Goal: Transaction & Acquisition: Purchase product/service

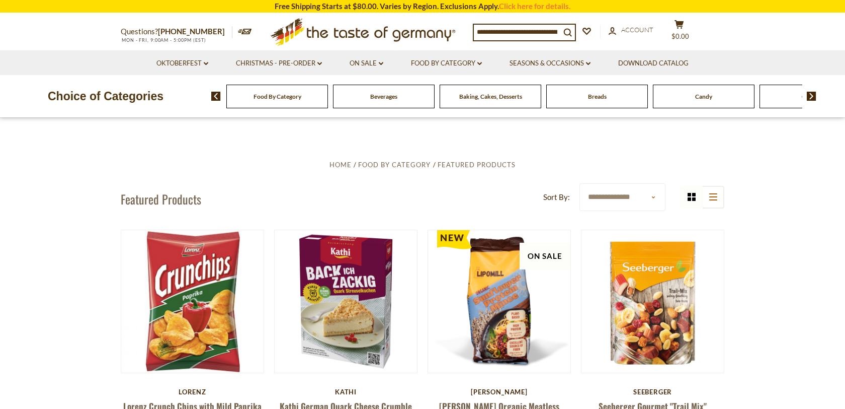
click at [301, 100] on div "Food By Category" at bounding box center [277, 97] width 102 height 24
click at [215, 99] on img at bounding box center [216, 96] width 10 height 9
click at [481, 62] on icon "dropdown_arrow" at bounding box center [480, 64] width 5 height 4
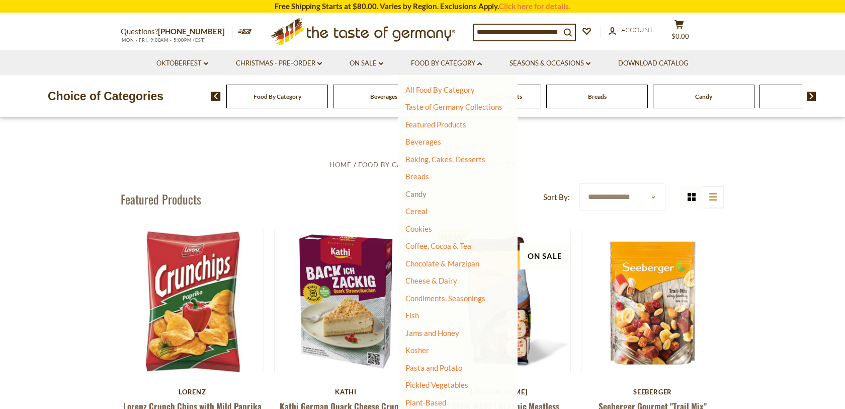
click at [418, 192] on link "Candy" at bounding box center [416, 193] width 21 height 9
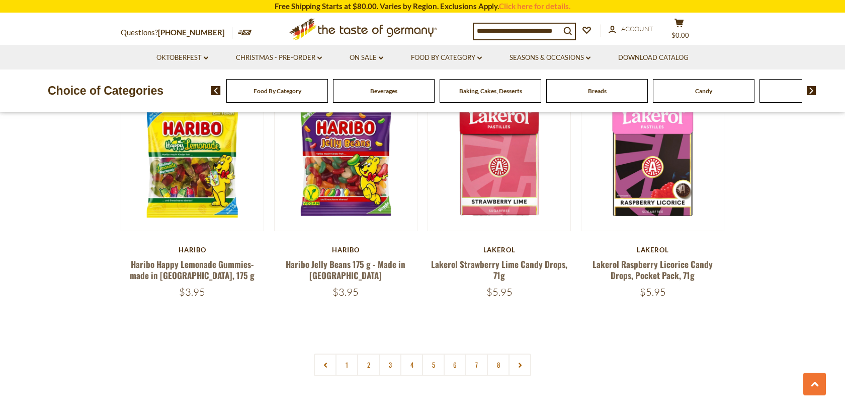
scroll to position [2365, 0]
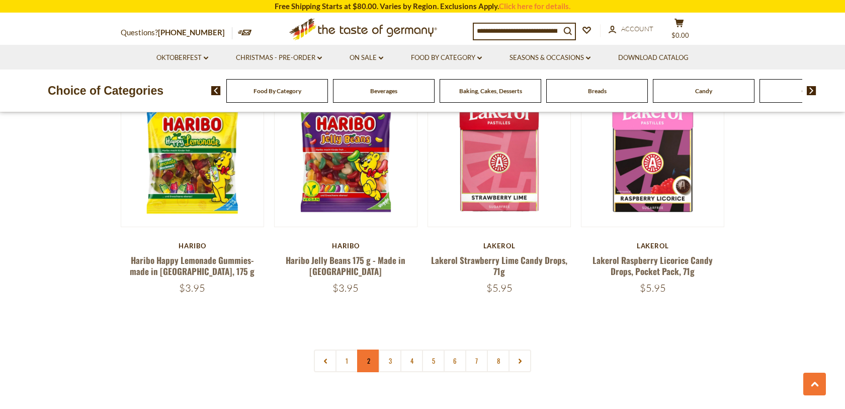
click at [370, 349] on link "2" at bounding box center [368, 360] width 23 height 23
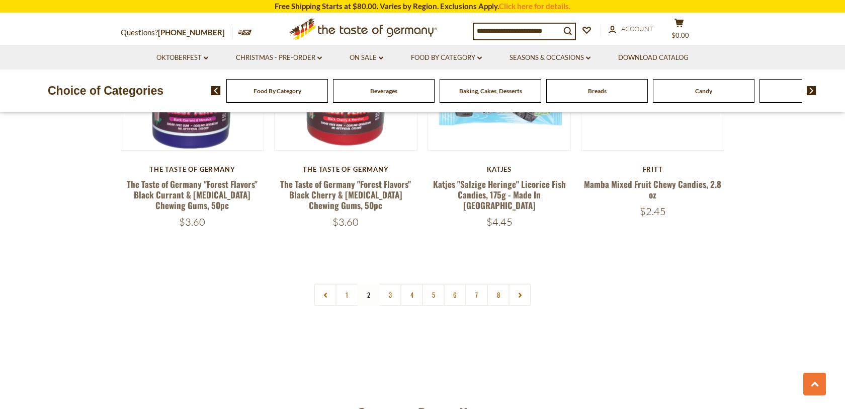
scroll to position [2412, 0]
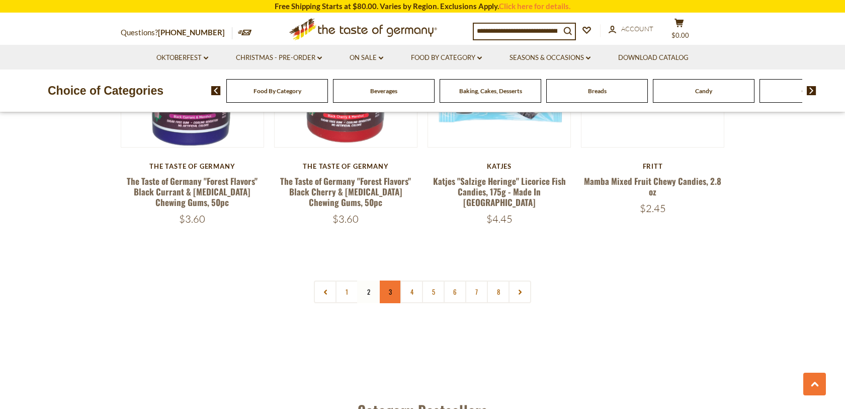
click at [391, 280] on link "3" at bounding box center [390, 291] width 23 height 23
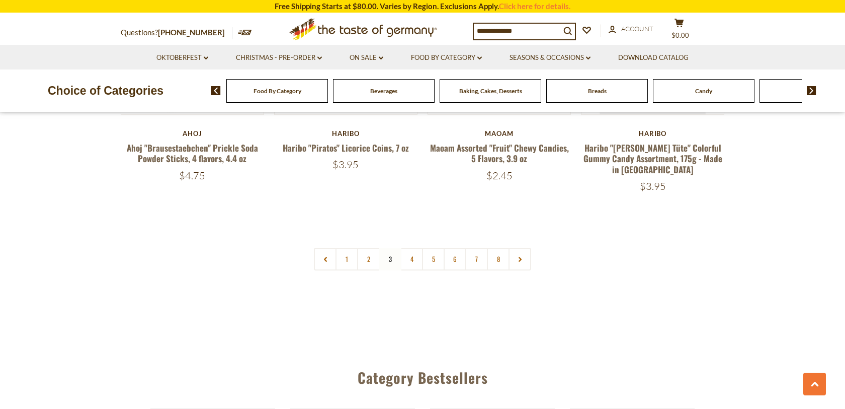
scroll to position [2429, 0]
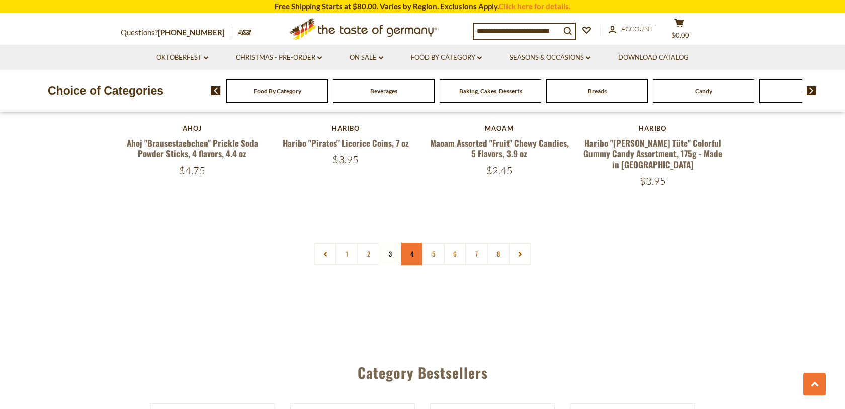
click at [411, 243] on link "4" at bounding box center [412, 254] width 23 height 23
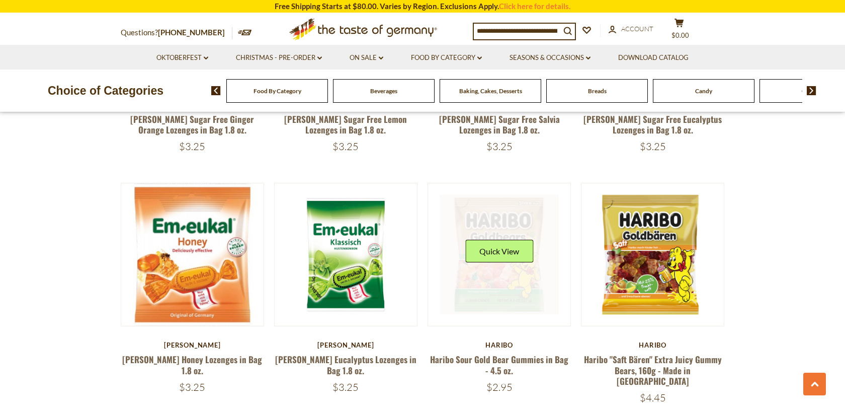
scroll to position [2001, 0]
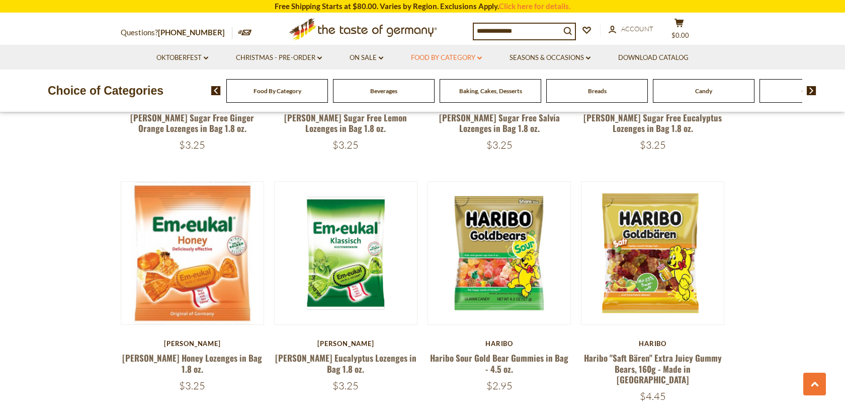
click at [482, 57] on icon at bounding box center [480, 57] width 5 height 3
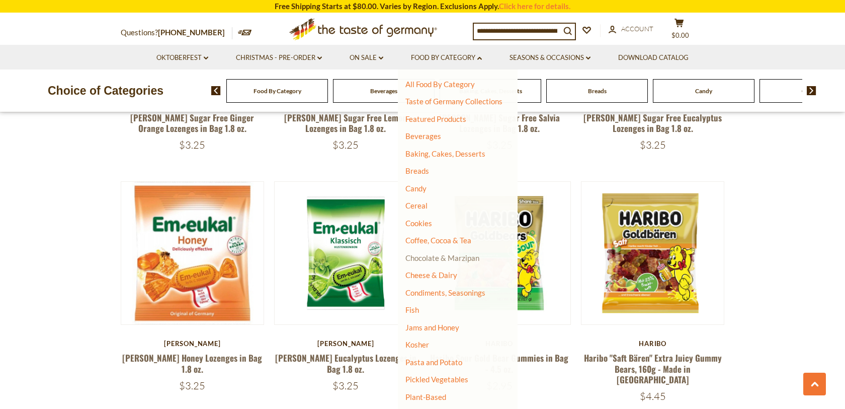
click at [453, 255] on link "Chocolate & Marzipan" at bounding box center [443, 257] width 74 height 9
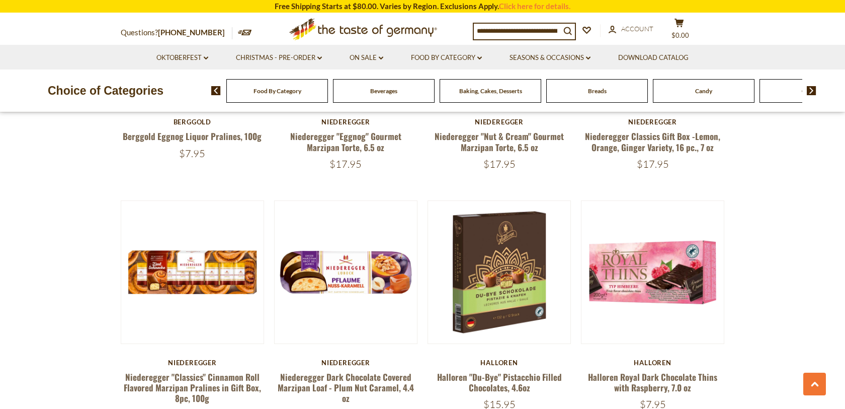
scroll to position [485, 0]
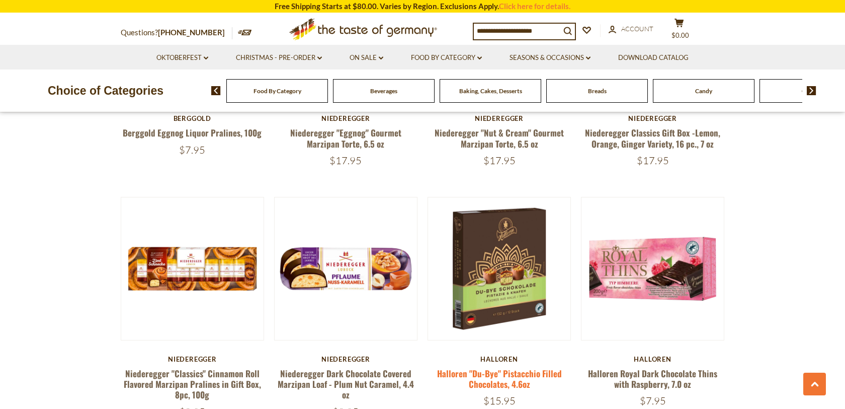
click at [500, 373] on link "Halloren "Du-Bye" Pistacchio Filled Chocolates, 4.6oz" at bounding box center [499, 378] width 125 height 23
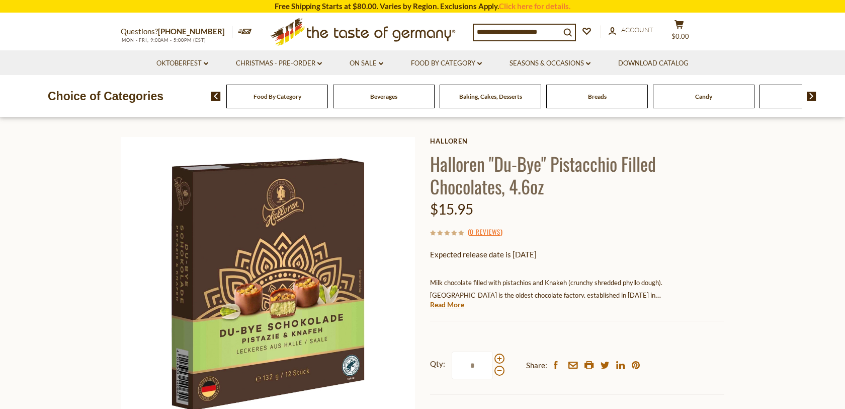
scroll to position [35, 0]
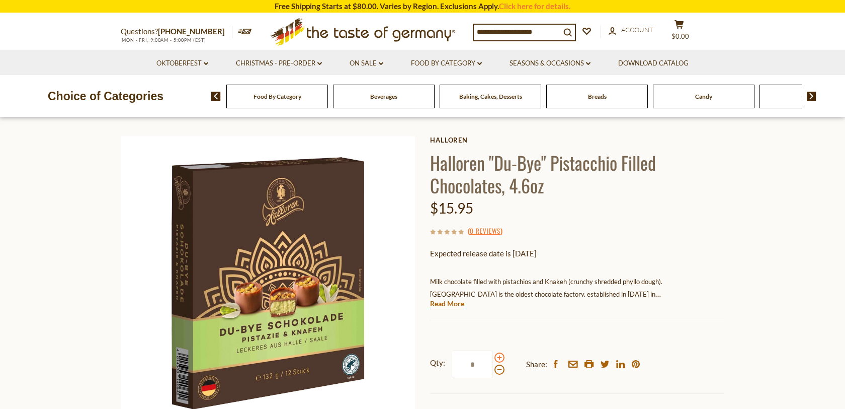
click at [500, 356] on span at bounding box center [500, 357] width 10 height 10
click at [493, 356] on input "*" at bounding box center [472, 364] width 41 height 28
click at [500, 357] on span at bounding box center [500, 357] width 10 height 10
click at [493, 357] on input "*" at bounding box center [472, 364] width 41 height 28
type input "*"
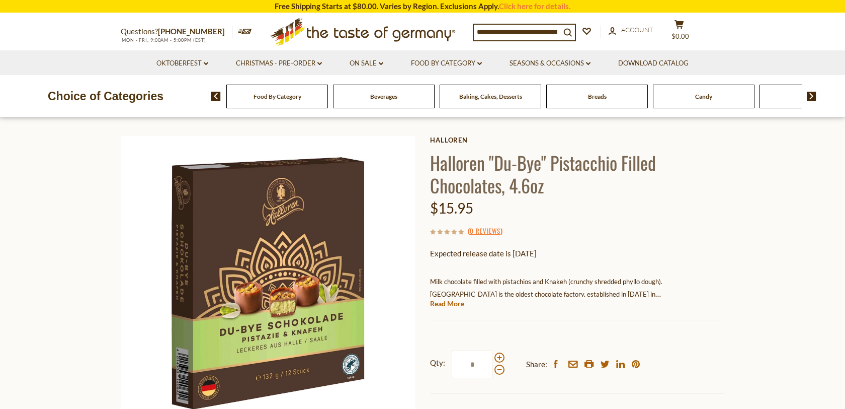
type input "*"
click at [588, 335] on div "Qty: * Share: facebook email printer twitter linkedin pinterest" at bounding box center [577, 364] width 294 height 58
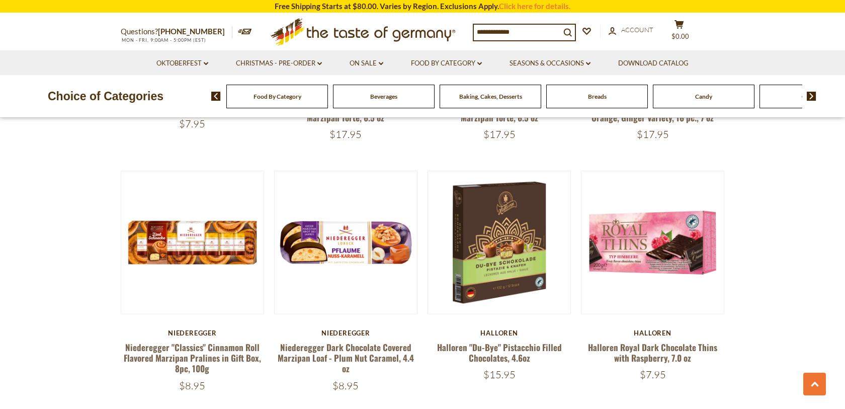
scroll to position [485, 0]
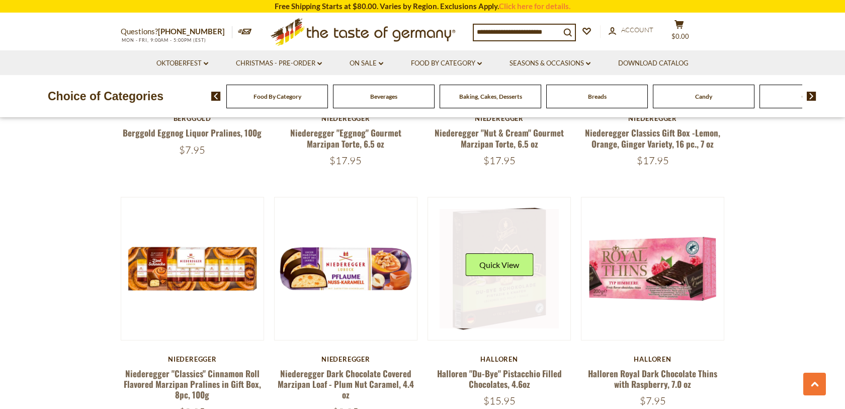
click at [507, 249] on link at bounding box center [500, 269] width 120 height 120
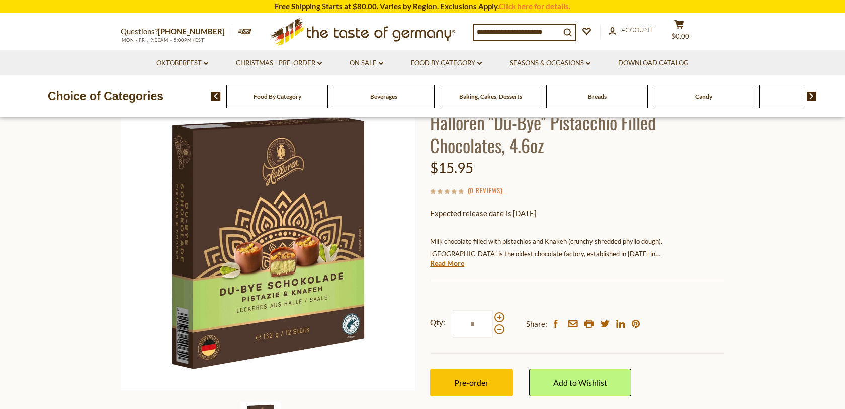
scroll to position [77, 0]
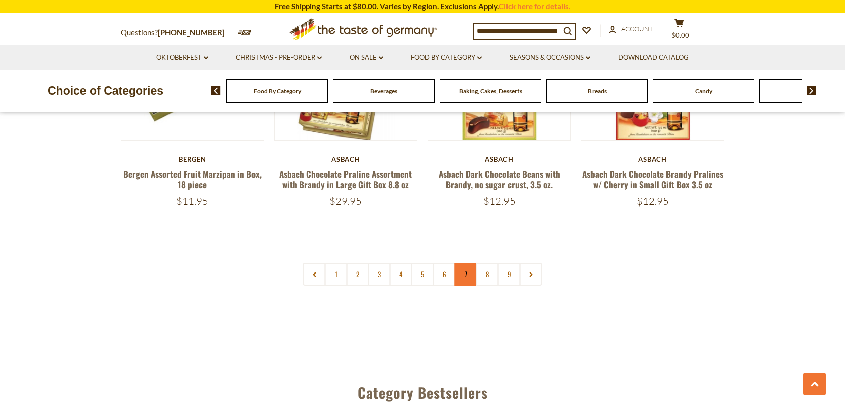
scroll to position [2418, 0]
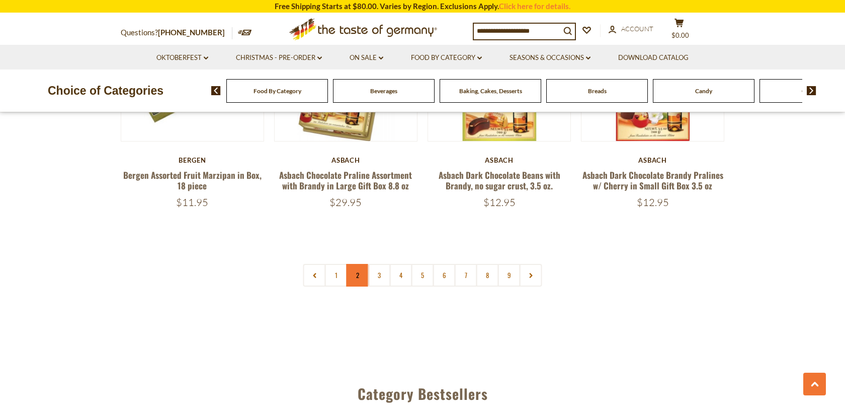
click at [355, 275] on link "2" at bounding box center [358, 275] width 23 height 23
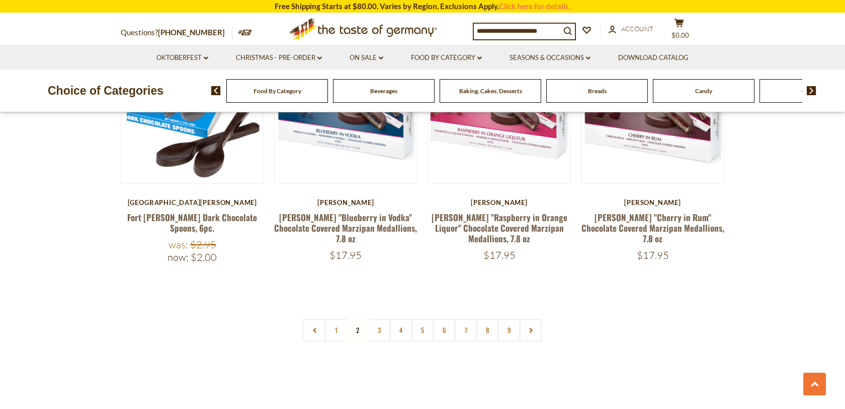
scroll to position [2396, 0]
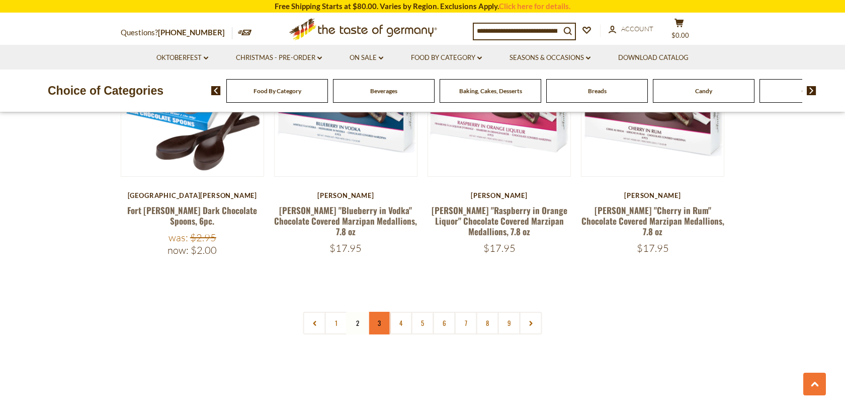
click at [381, 311] on link "3" at bounding box center [379, 322] width 23 height 23
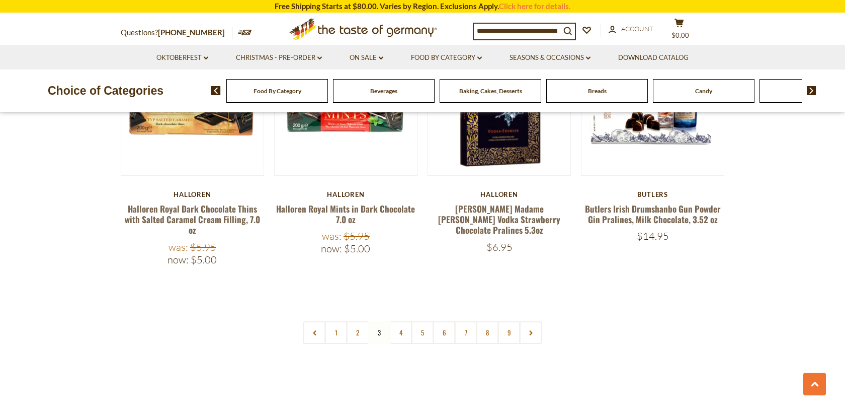
scroll to position [2403, 0]
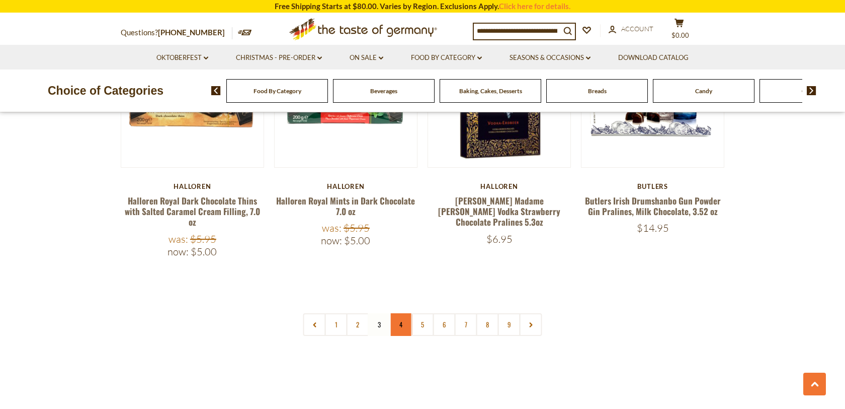
click at [404, 313] on link "4" at bounding box center [401, 324] width 23 height 23
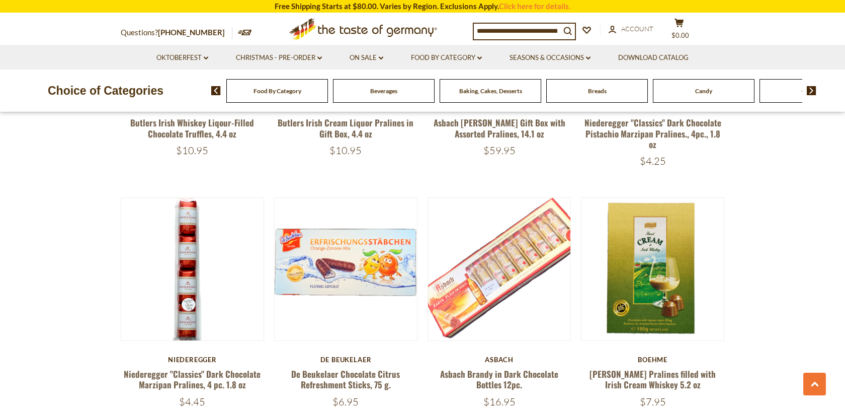
scroll to position [497, 0]
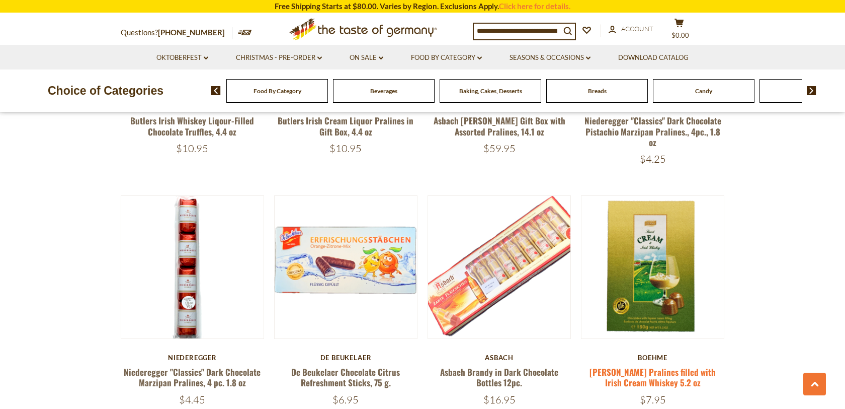
click at [662, 365] on link "Boehme Pralines filled with Irish Cream Whiskey 5.2 oz" at bounding box center [653, 376] width 126 height 23
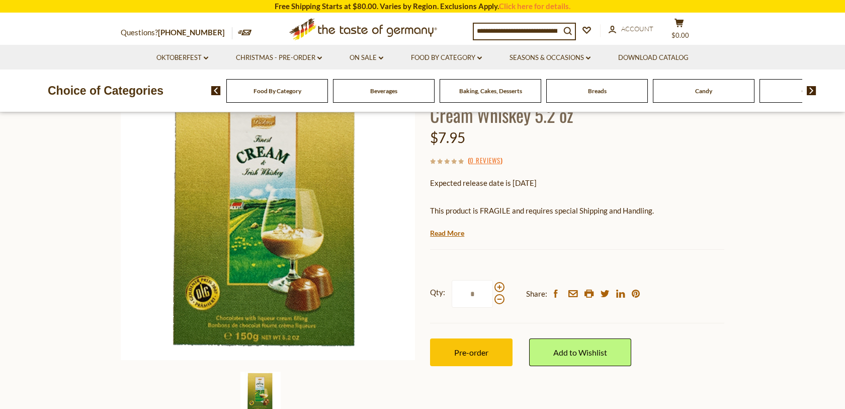
scroll to position [105, 0]
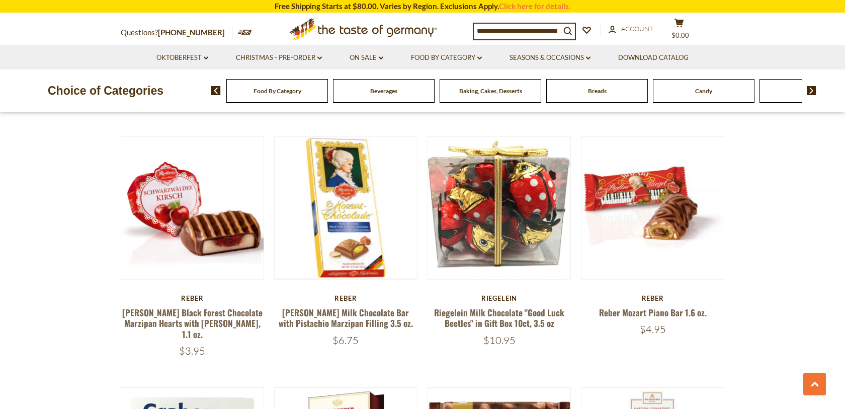
scroll to position [2043, 0]
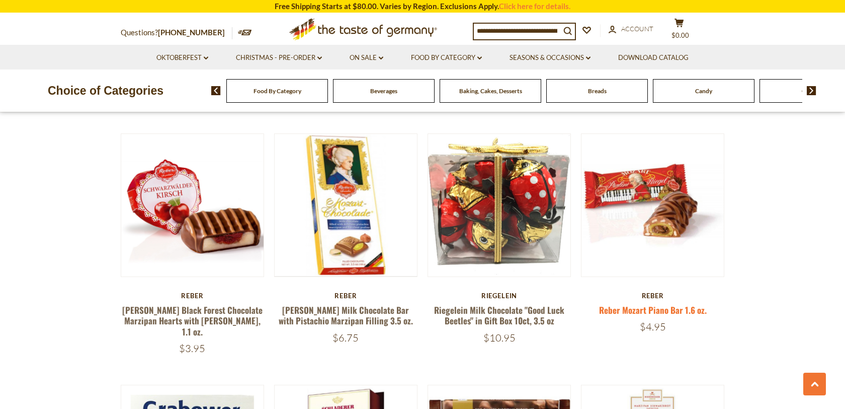
click at [665, 303] on link "Reber Mozart Piano Bar 1.6 oz." at bounding box center [653, 309] width 108 height 13
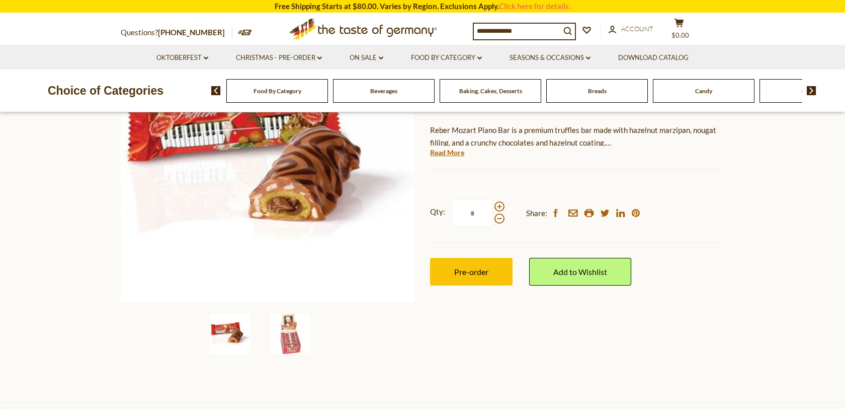
scroll to position [165, 0]
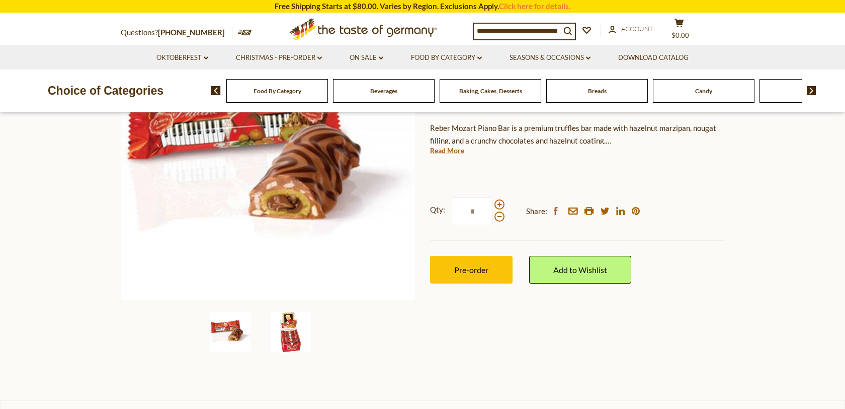
click at [293, 337] on img at bounding box center [291, 331] width 40 height 40
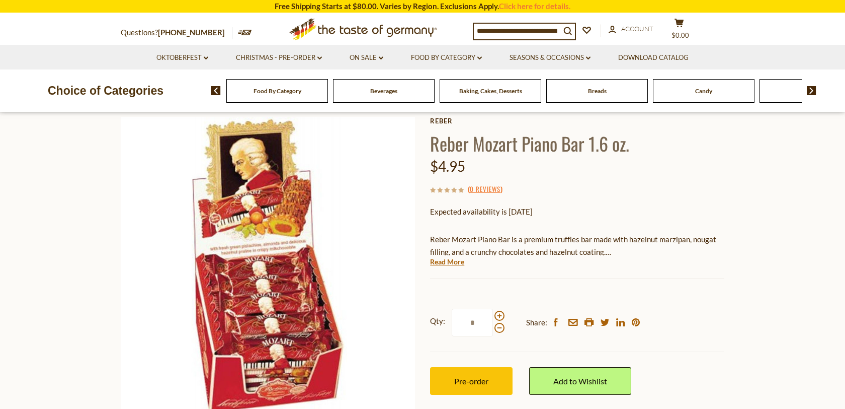
scroll to position [52, 0]
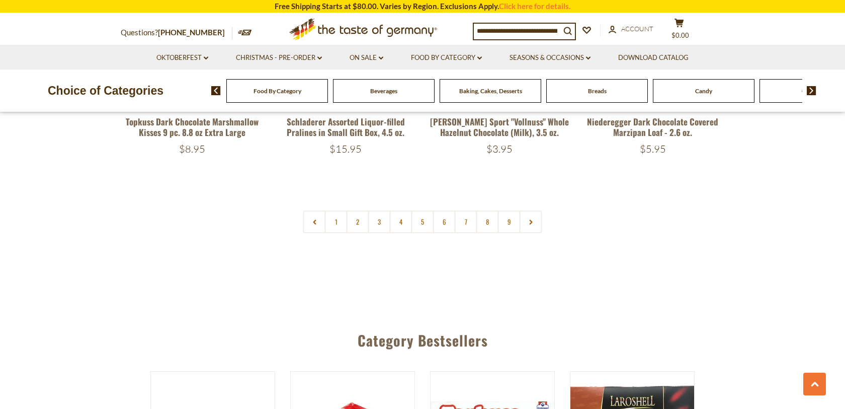
scroll to position [2484, 0]
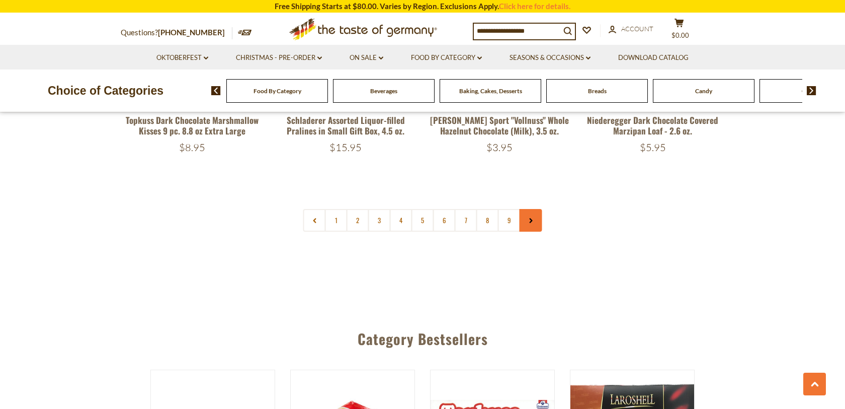
click at [538, 209] on link at bounding box center [531, 220] width 23 height 23
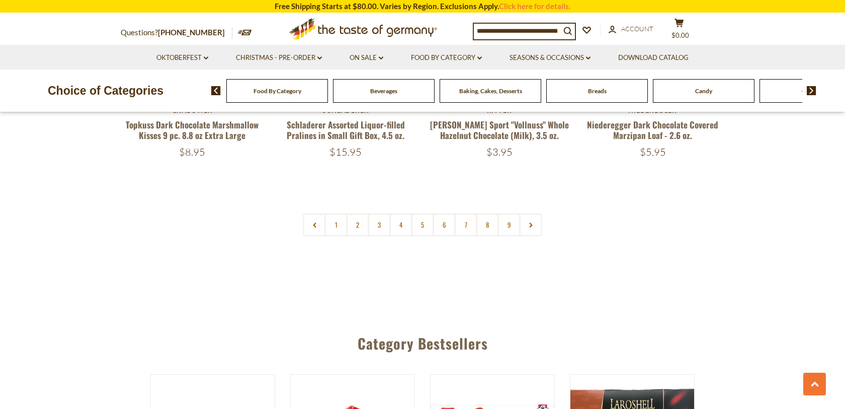
scroll to position [2480, 0]
click at [424, 212] on link "5" at bounding box center [423, 223] width 23 height 23
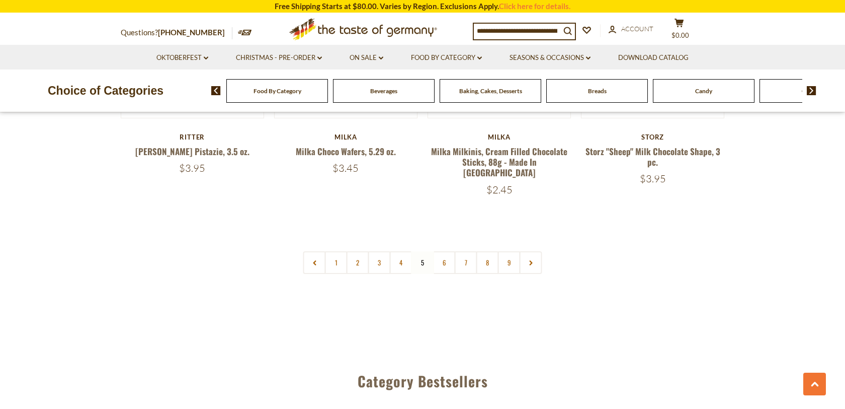
scroll to position [2412, 0]
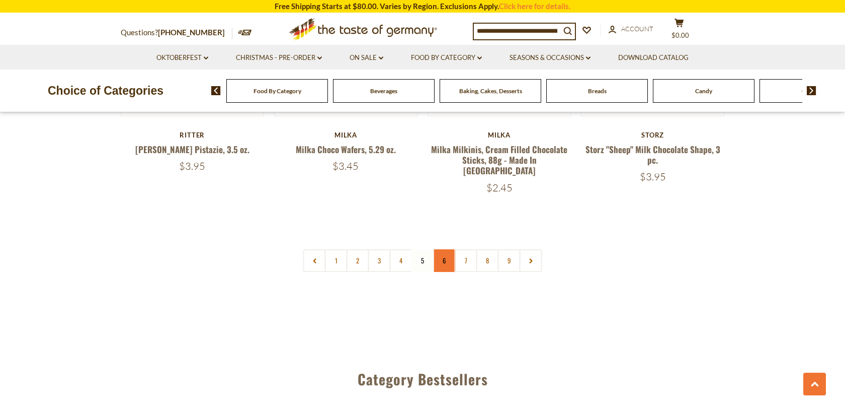
click at [446, 249] on link "6" at bounding box center [444, 260] width 23 height 23
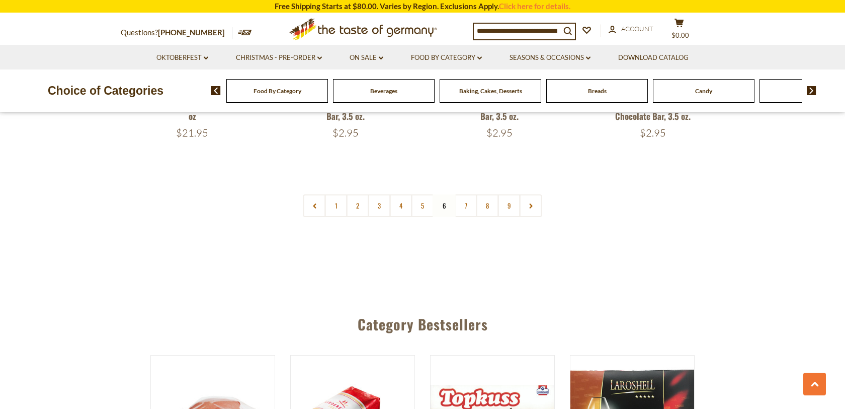
scroll to position [2470, 0]
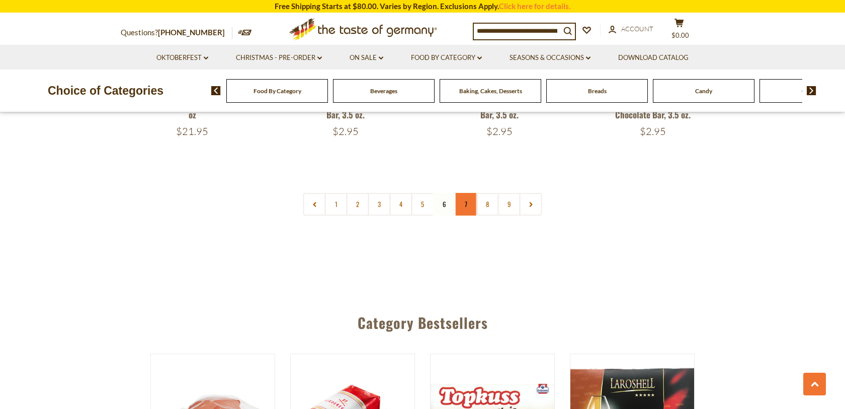
click at [469, 204] on link "7" at bounding box center [466, 204] width 23 height 23
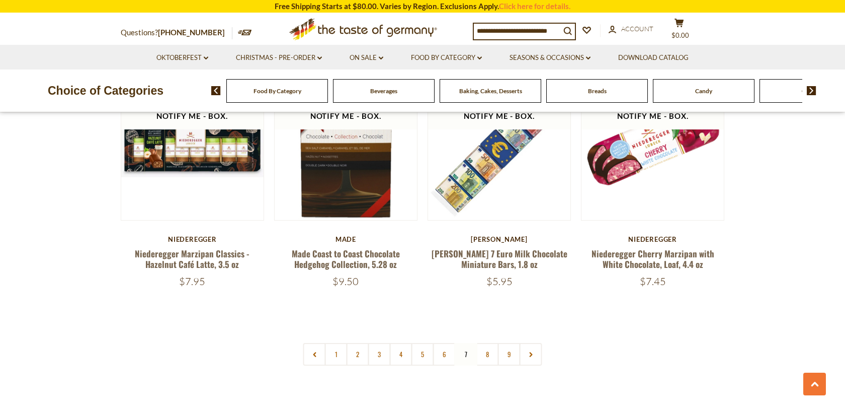
scroll to position [2321, 0]
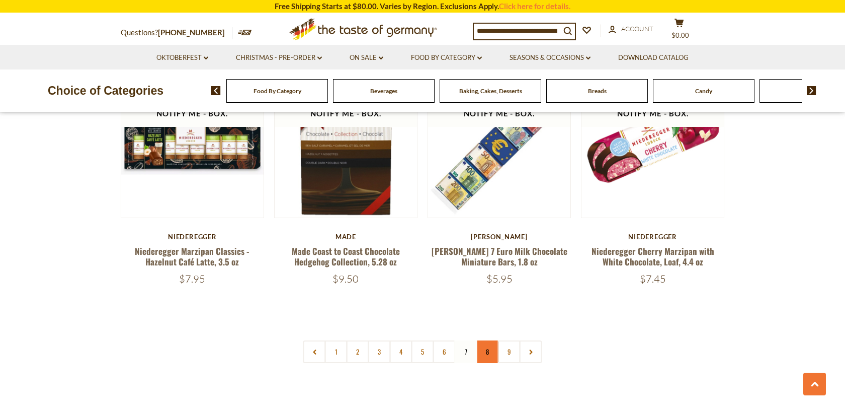
click at [492, 352] on link "8" at bounding box center [488, 351] width 23 height 23
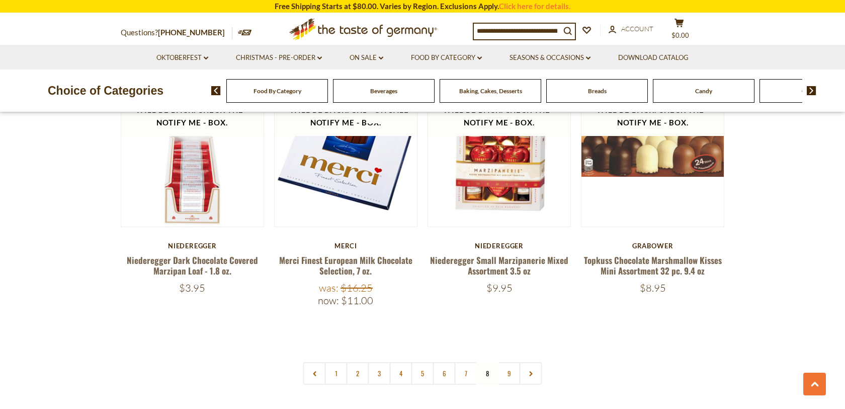
scroll to position [2312, 0]
click at [482, 54] on link "Food By Category dropdown_arrow" at bounding box center [446, 57] width 71 height 11
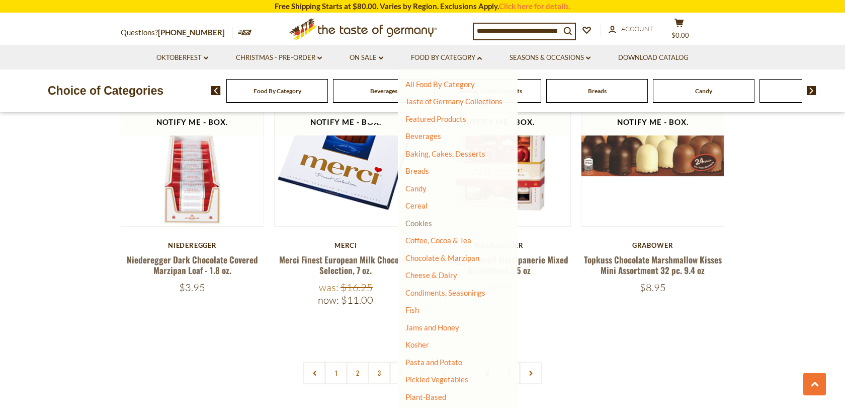
click at [422, 223] on link "Cookies" at bounding box center [419, 222] width 27 height 9
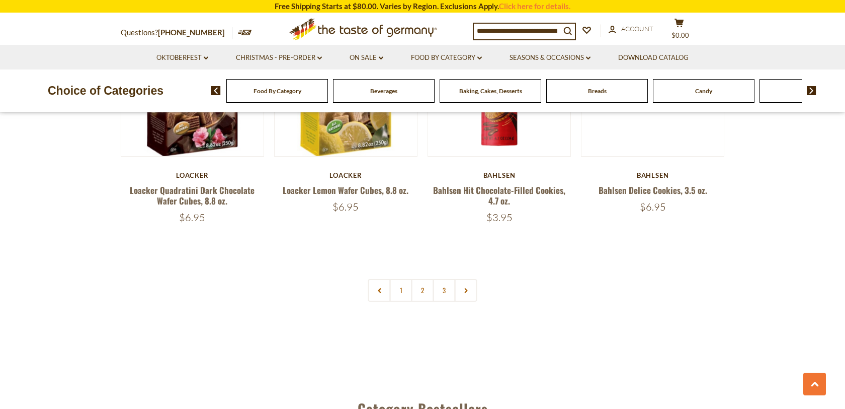
scroll to position [2374, 0]
